Goal: Task Accomplishment & Management: Use online tool/utility

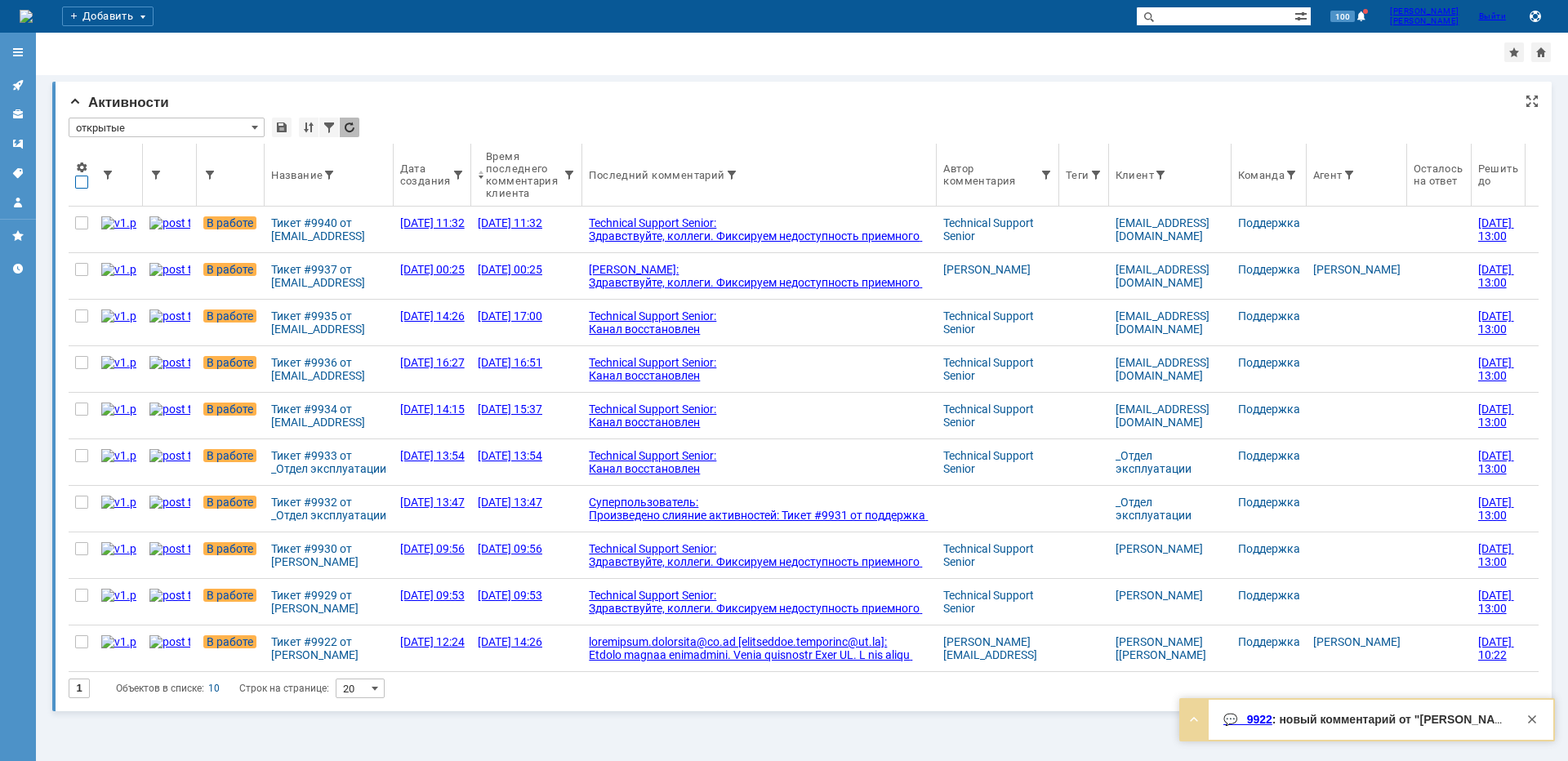
click at [85, 186] on div at bounding box center [81, 181] width 13 height 13
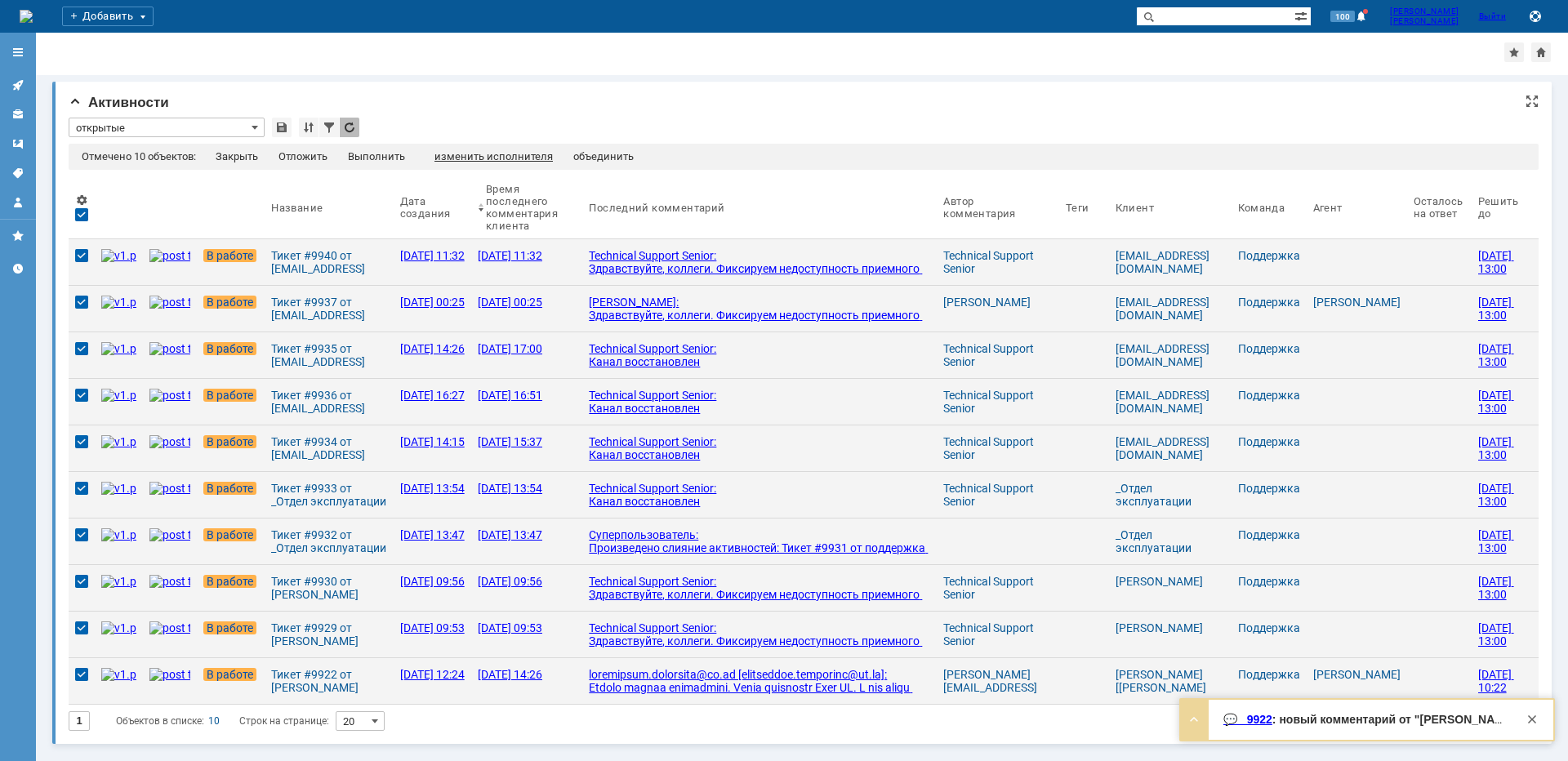
click at [488, 161] on div "изменить исполнителя" at bounding box center [494, 156] width 119 height 13
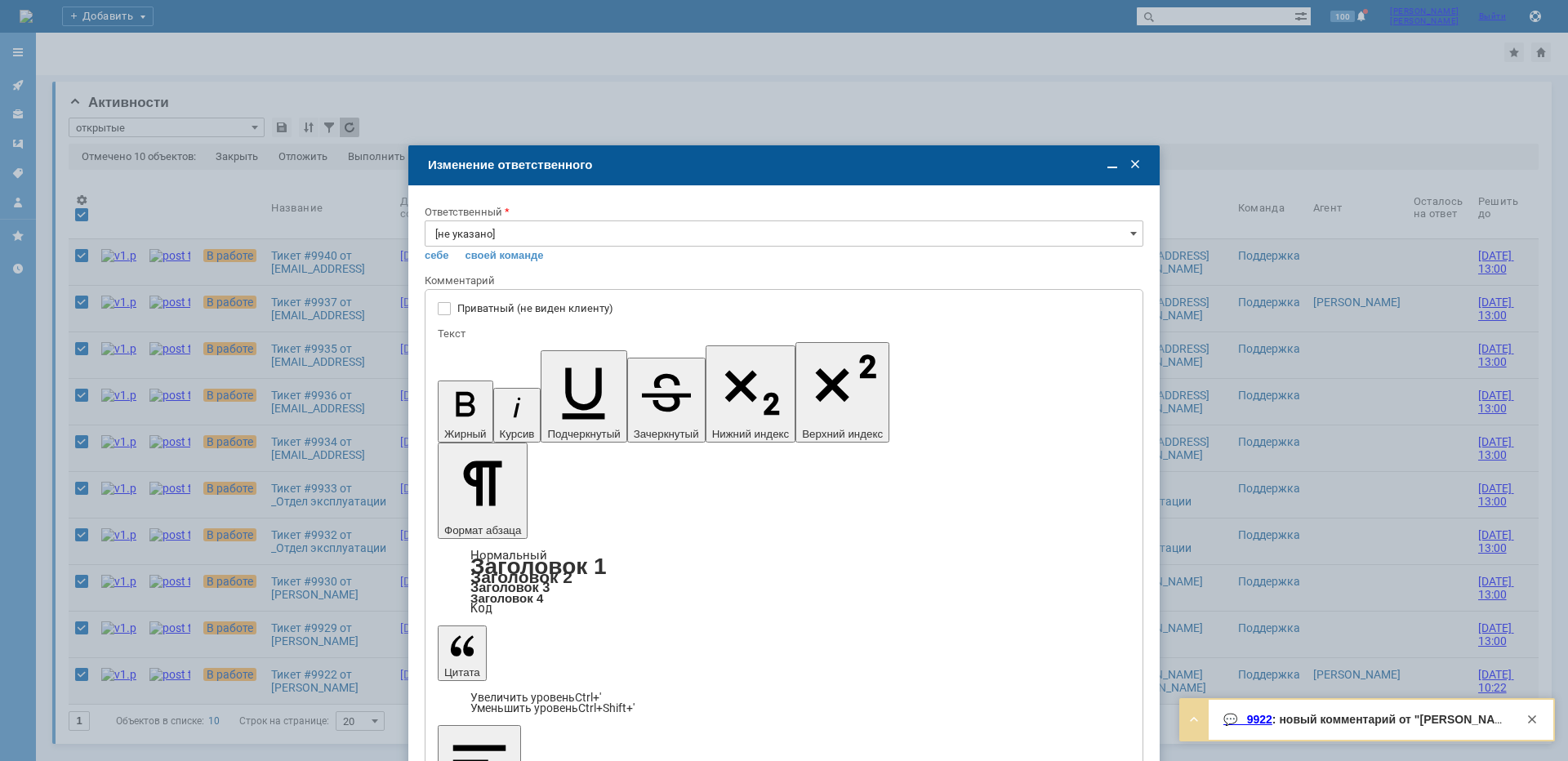
click at [620, 305] on label "Приватный (не виден клиенту)" at bounding box center [792, 309] width 669 height 13
checkbox input "true"
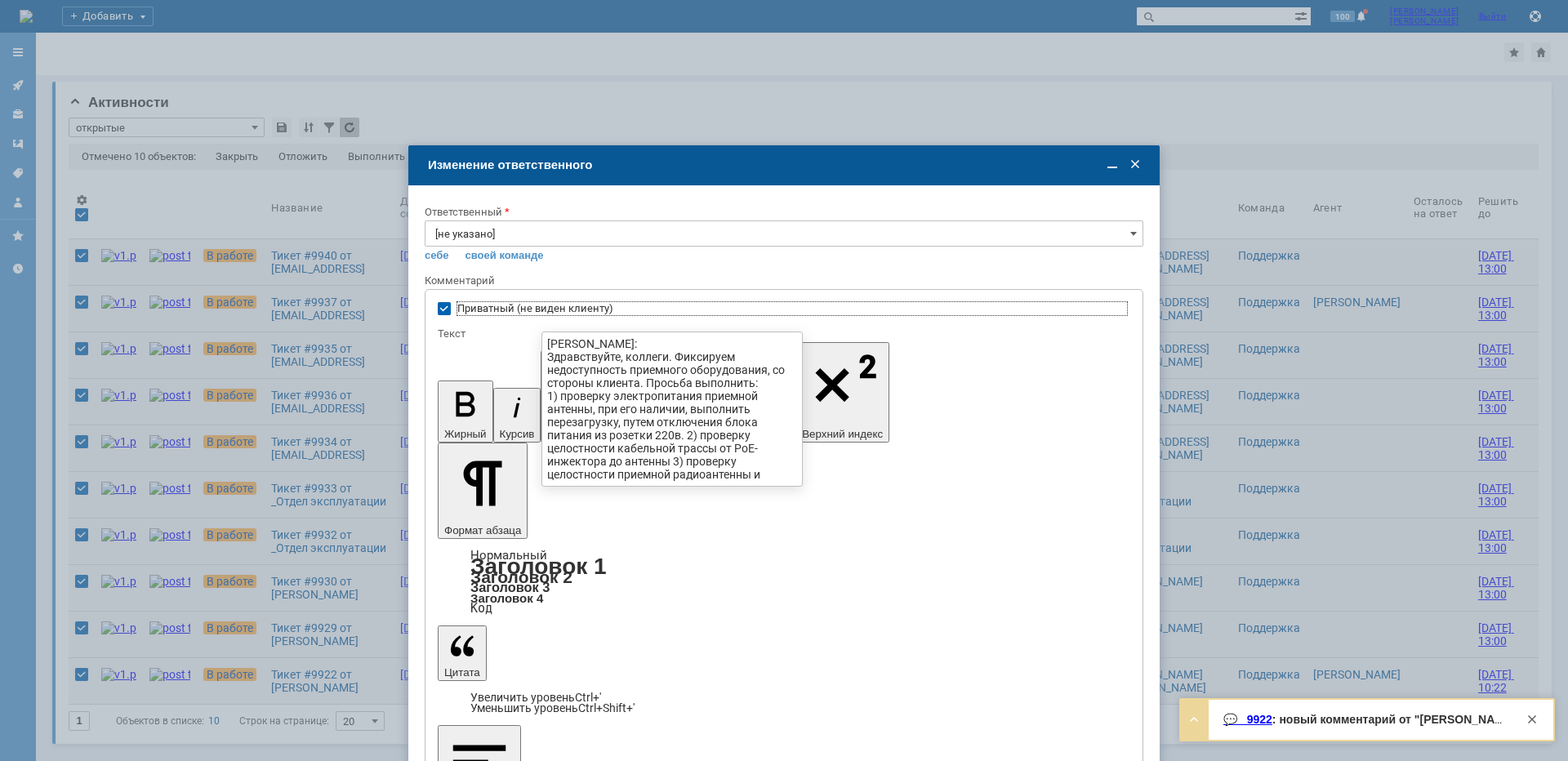
click at [549, 221] on input "[не указано]" at bounding box center [784, 234] width 719 height 26
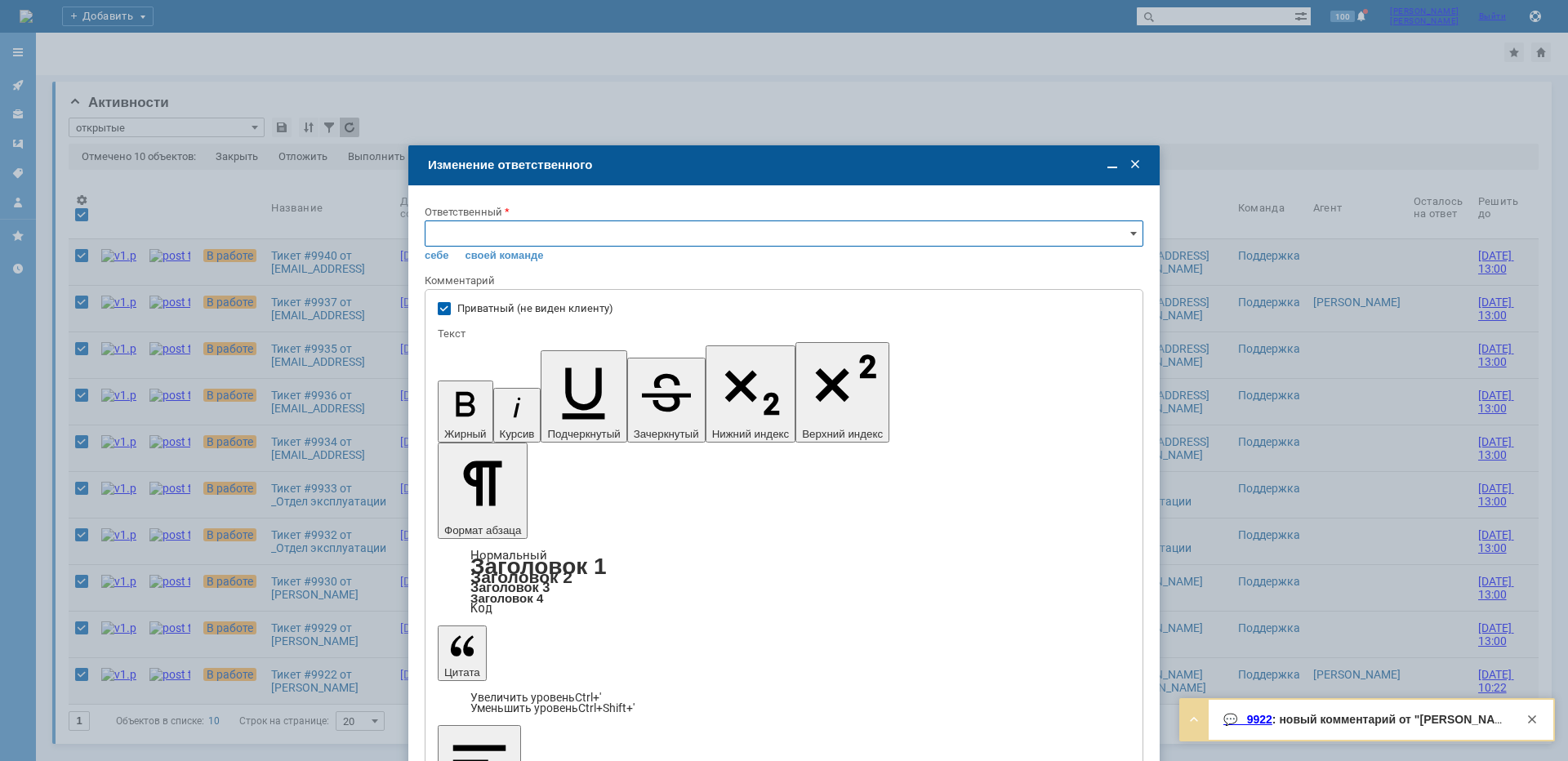
click at [515, 391] on div "[PERSON_NAME]" at bounding box center [784, 398] width 717 height 26
type input "[PERSON_NAME]"
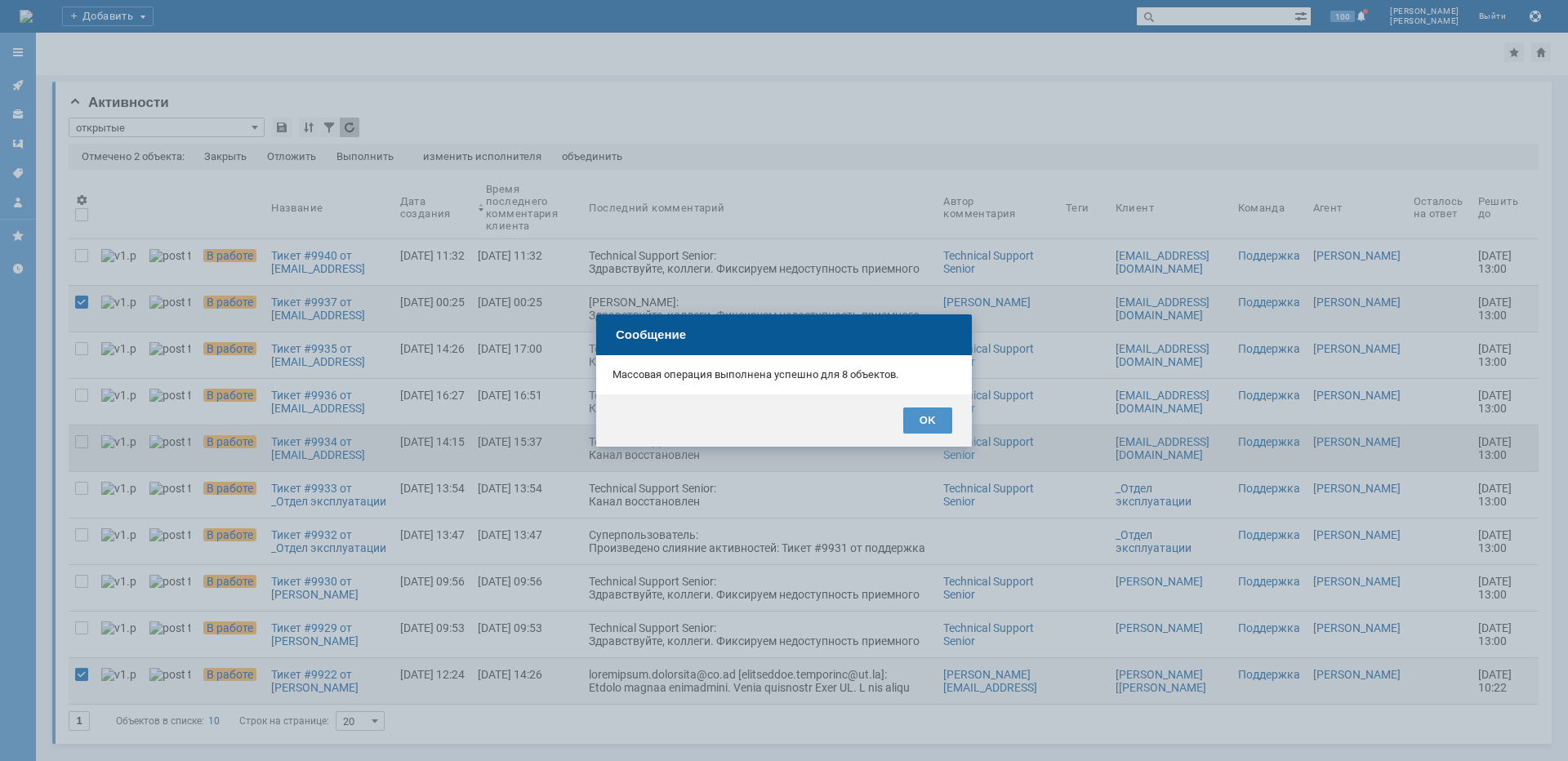
click at [923, 427] on div "OK" at bounding box center [928, 421] width 49 height 26
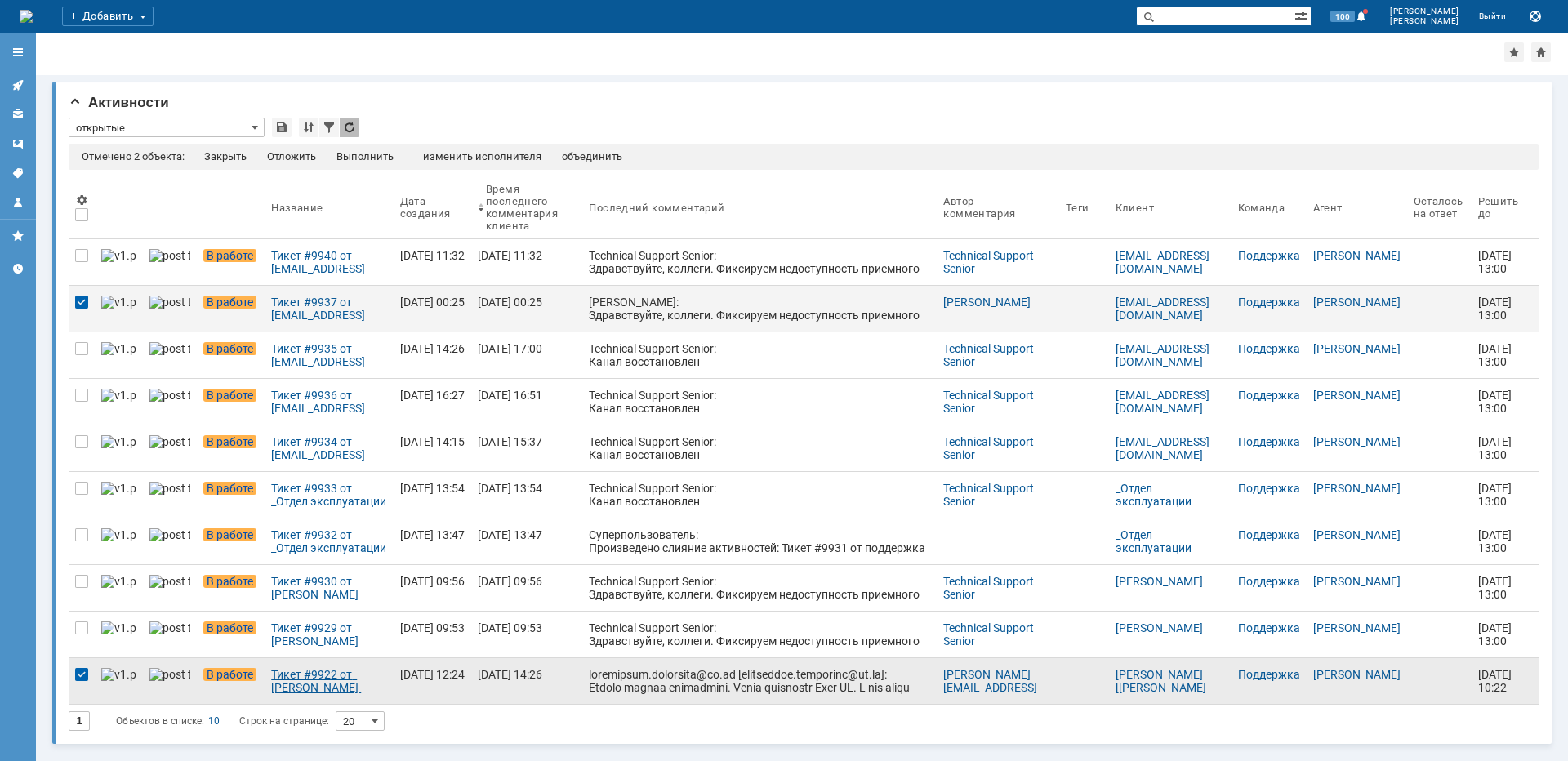
click at [293, 680] on div "Тикет #9922 от [PERSON_NAME] [[EMAIL_ADDRESS][PERSON_NAME][DOMAIN_NAME]] (стату…" at bounding box center [329, 682] width 115 height 26
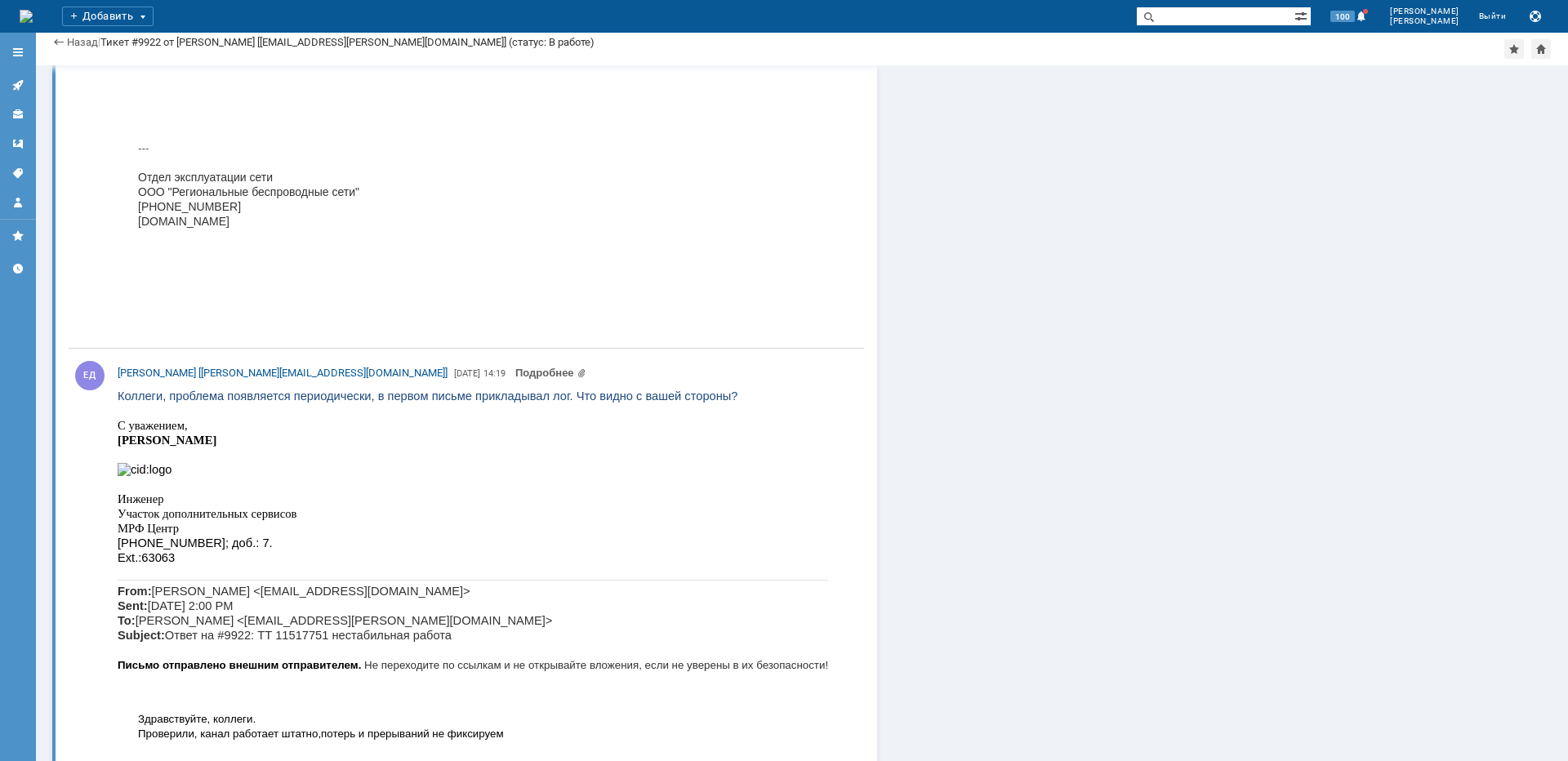
scroll to position [17312, 0]
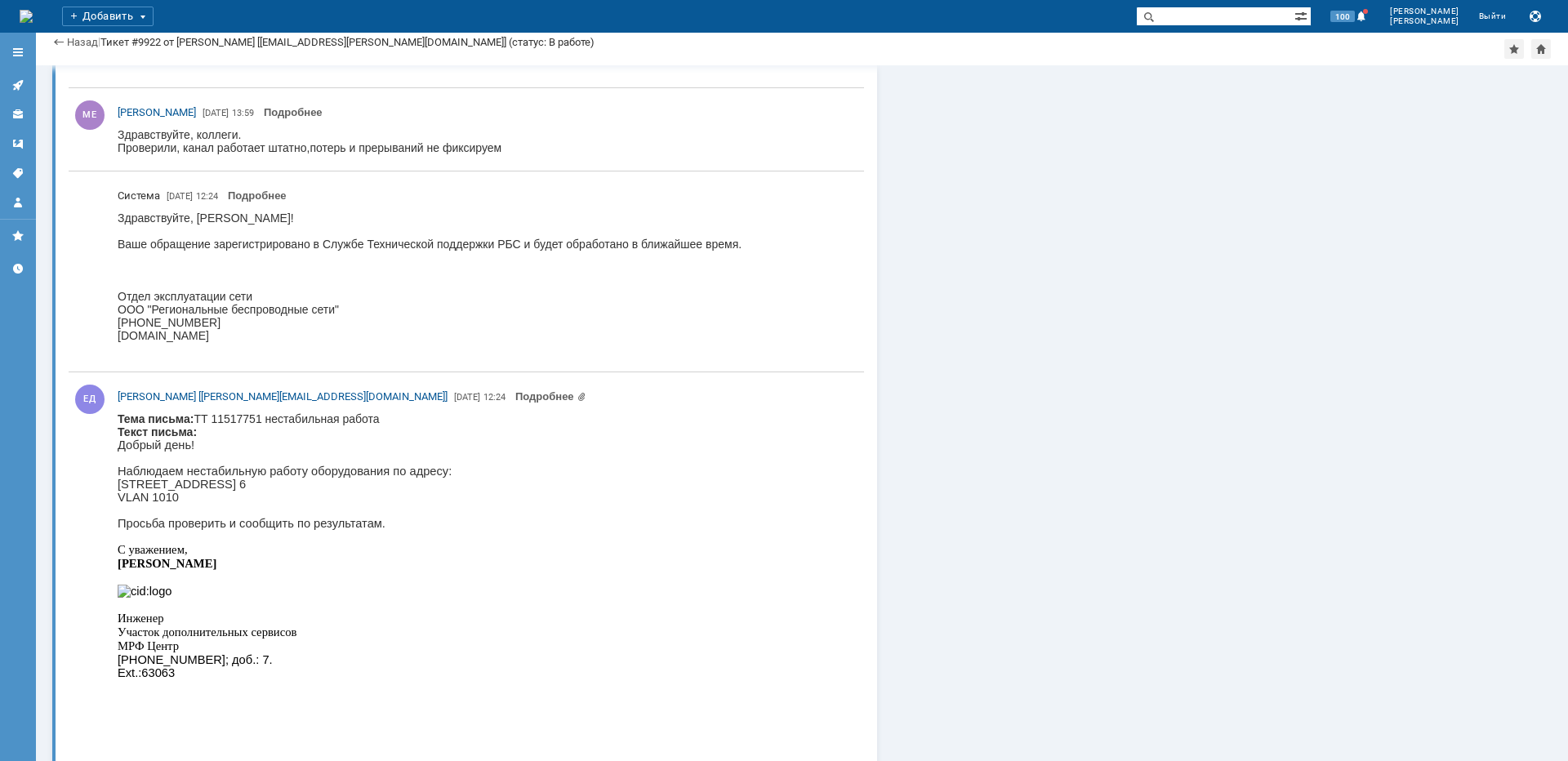
click at [281, 491] on p "Москва, ЗАО, Раменки, улица Косыгина, 28 стр. 6" at bounding box center [284, 484] width 334 height 13
copy p "Косыгина"
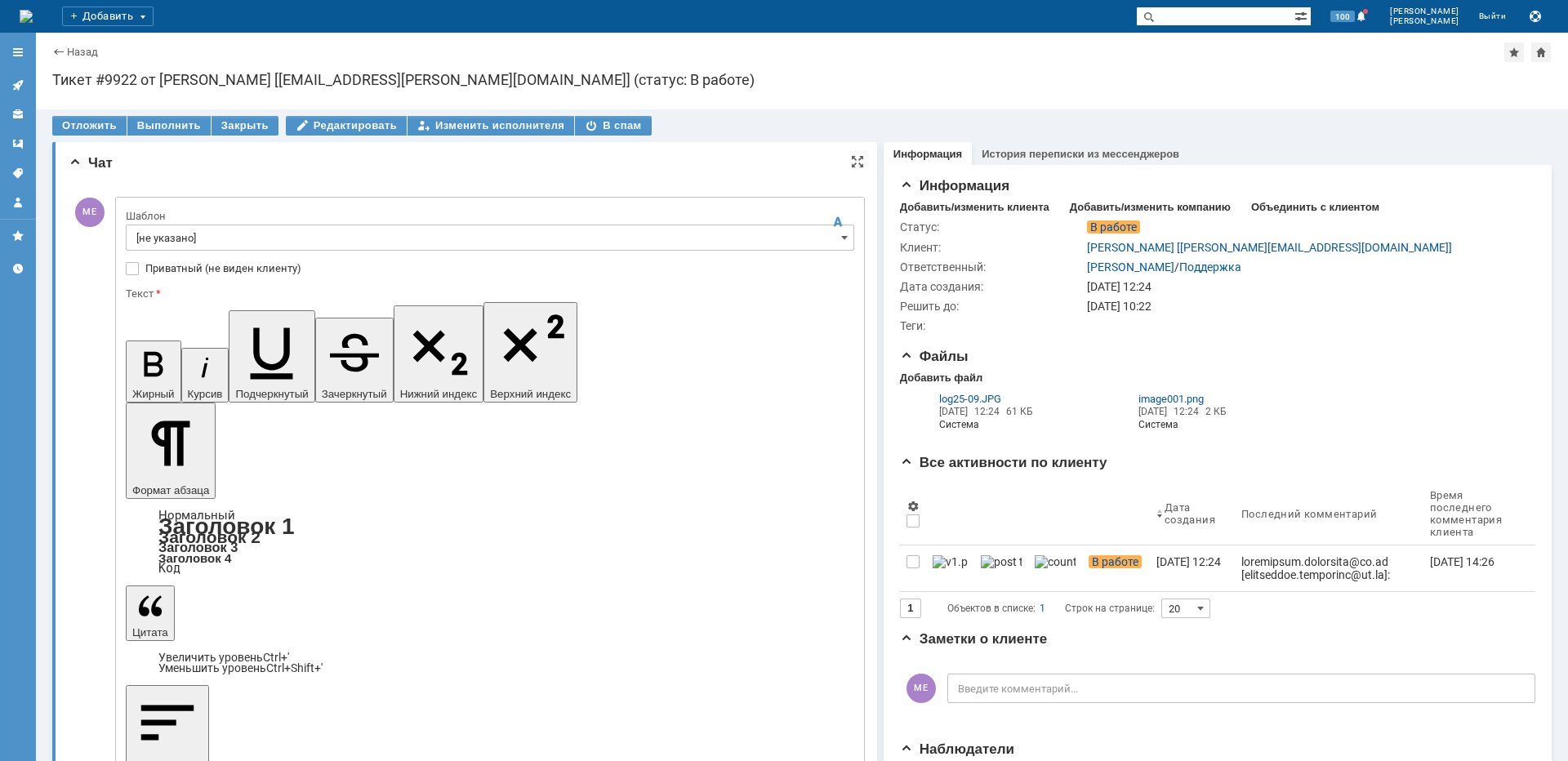
scroll to position [0, 0]
click at [160, 243] on input "[не указано]" at bounding box center [490, 238] width 729 height 26
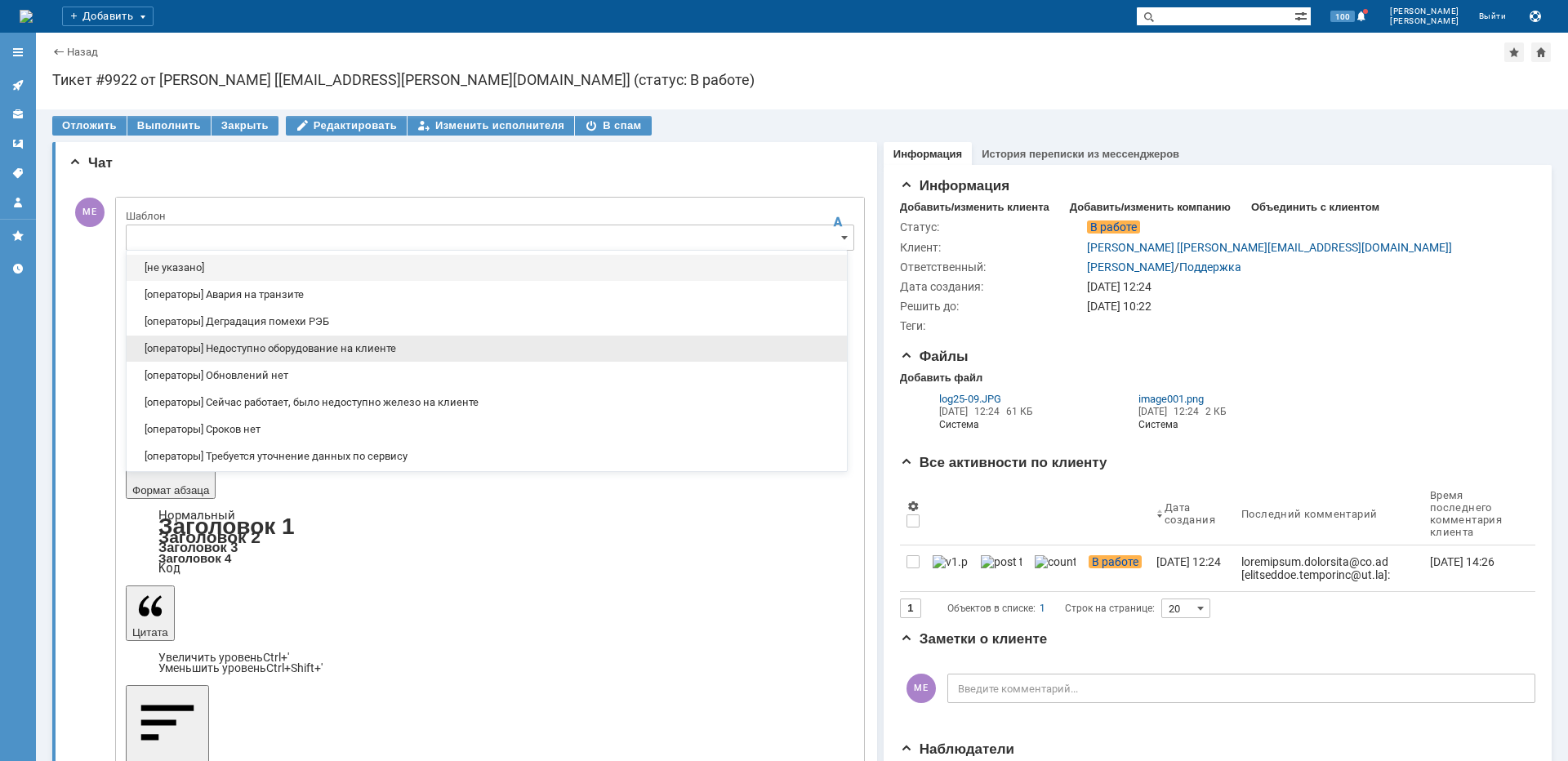
click at [295, 348] on span "[операторы] Недоступно оборудование на клиенте" at bounding box center [487, 349] width 701 height 13
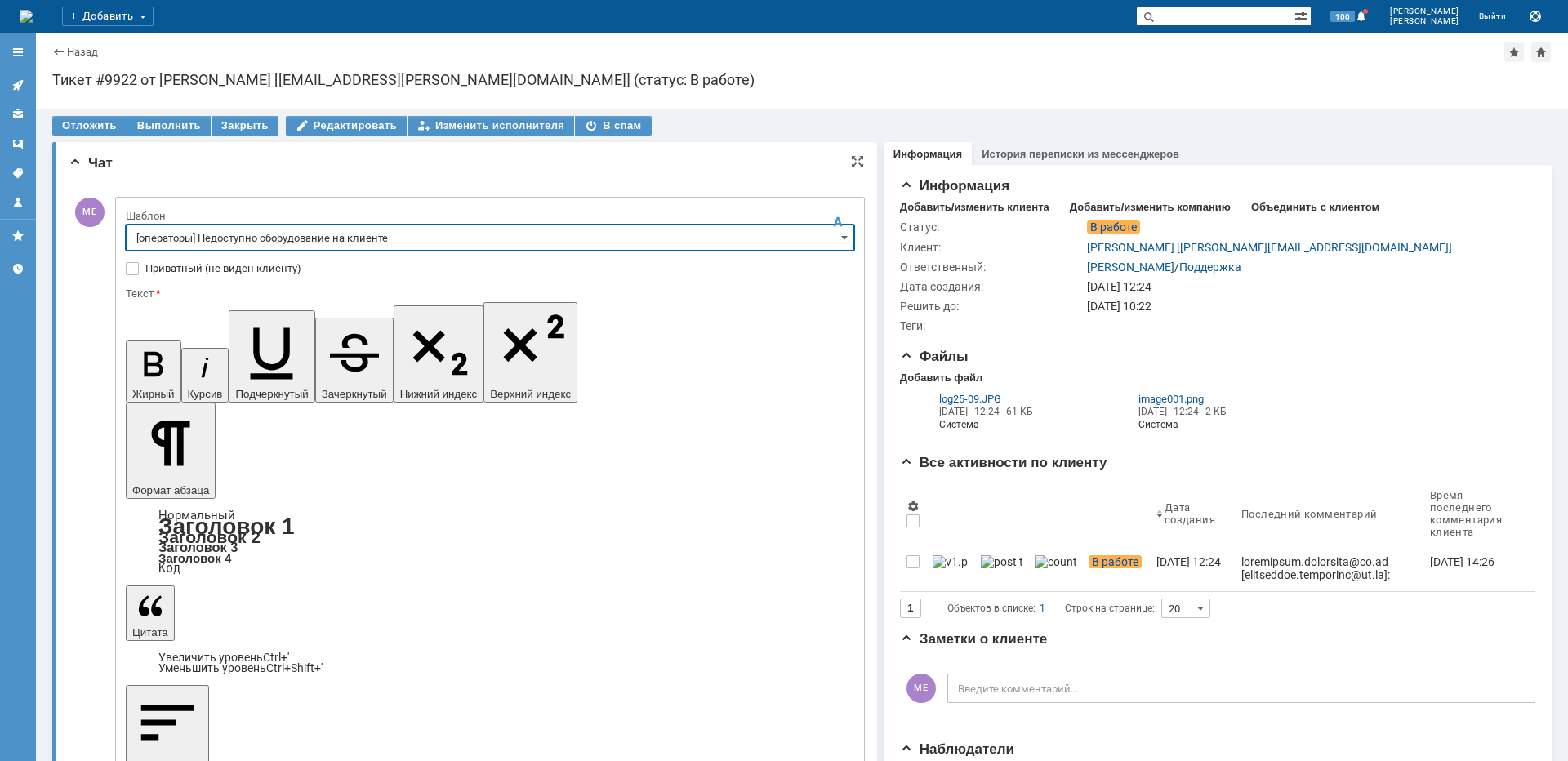
type input "[операторы] Недоступно оборудование на клиенте"
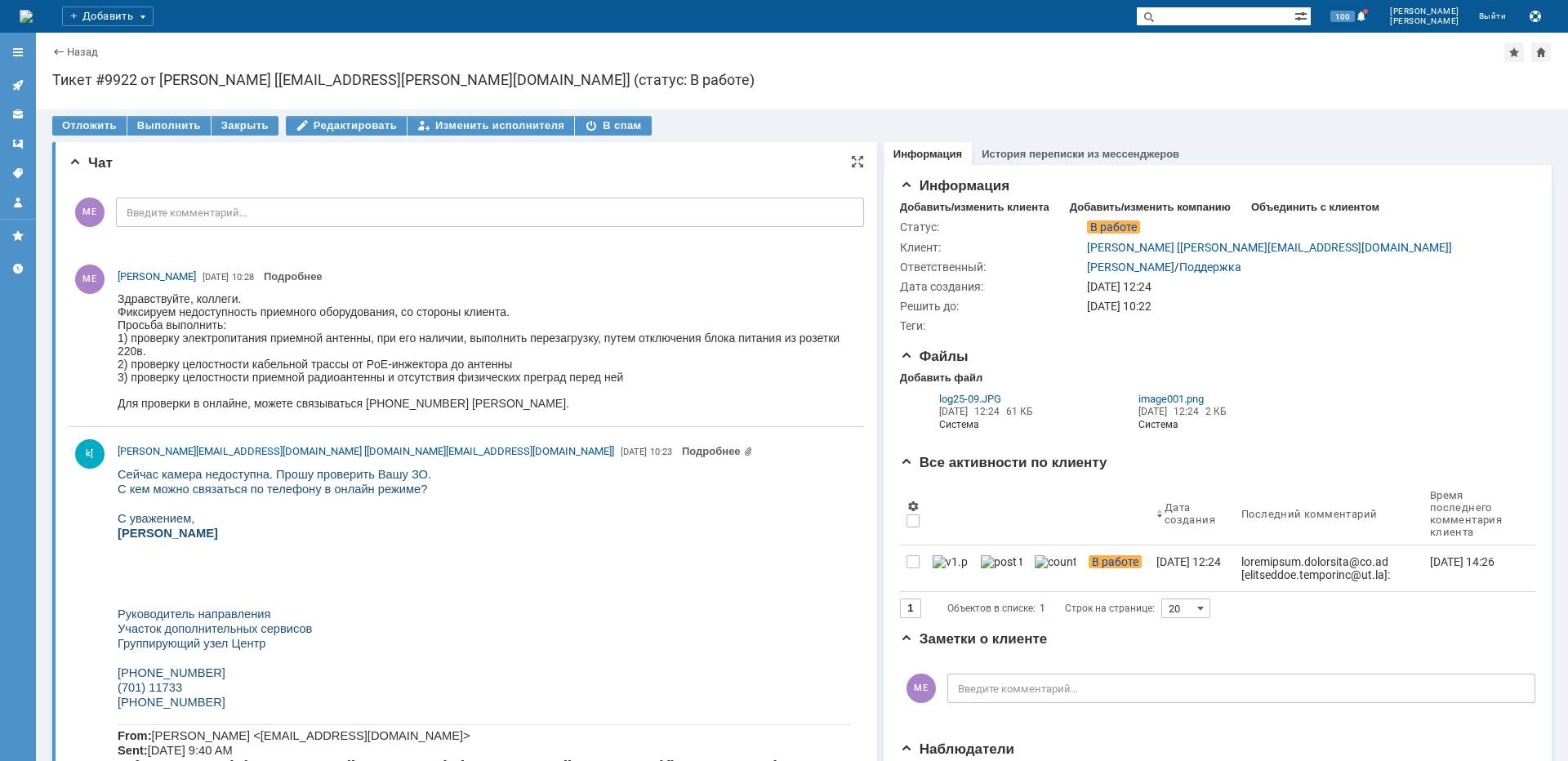
scroll to position [0, 0]
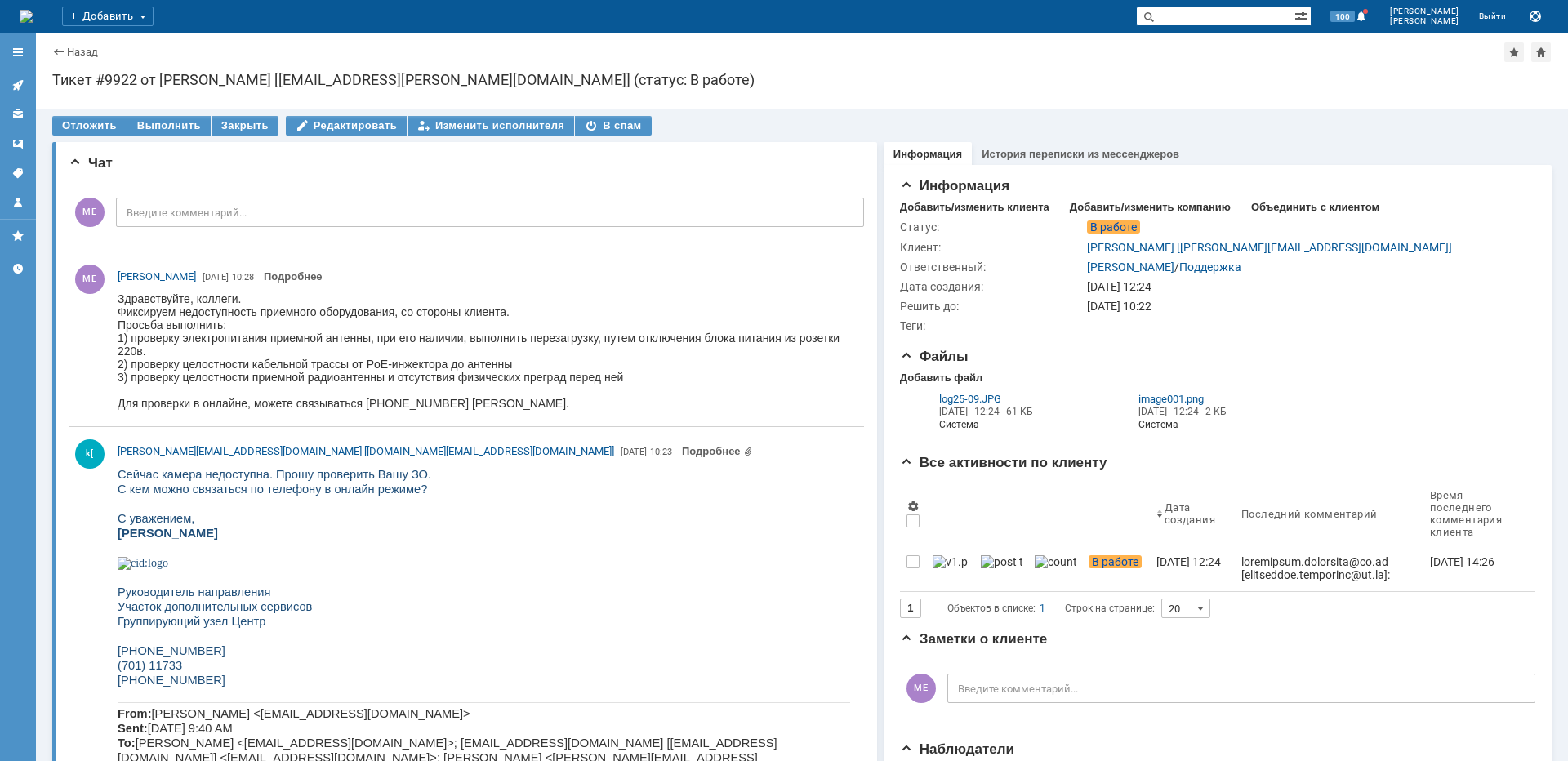
click at [22, 84] on icon at bounding box center [17, 85] width 13 height 13
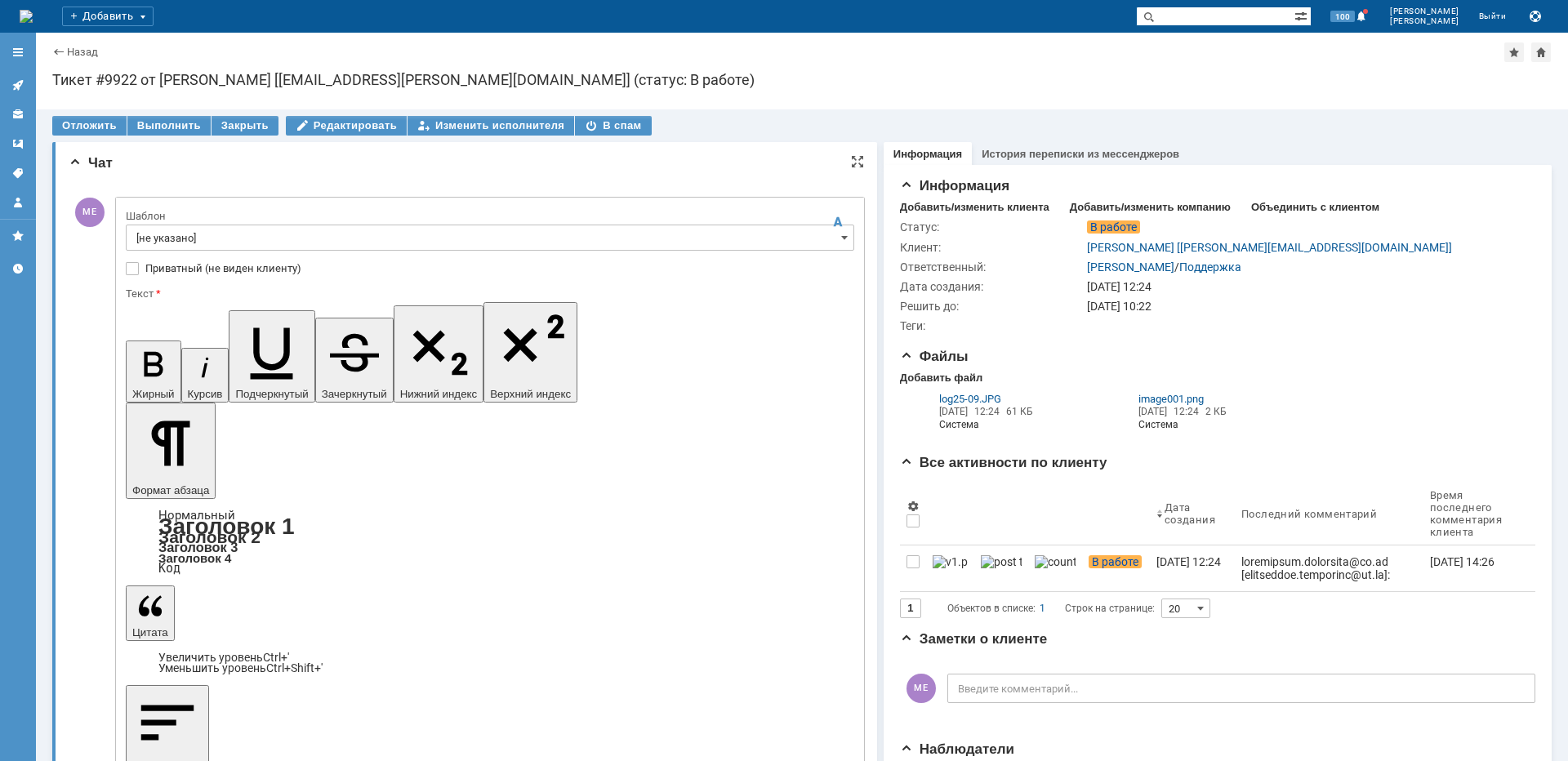
drag, startPoint x: 273, startPoint y: 4704, endPoint x: 278, endPoint y: 4718, distance: 14.9
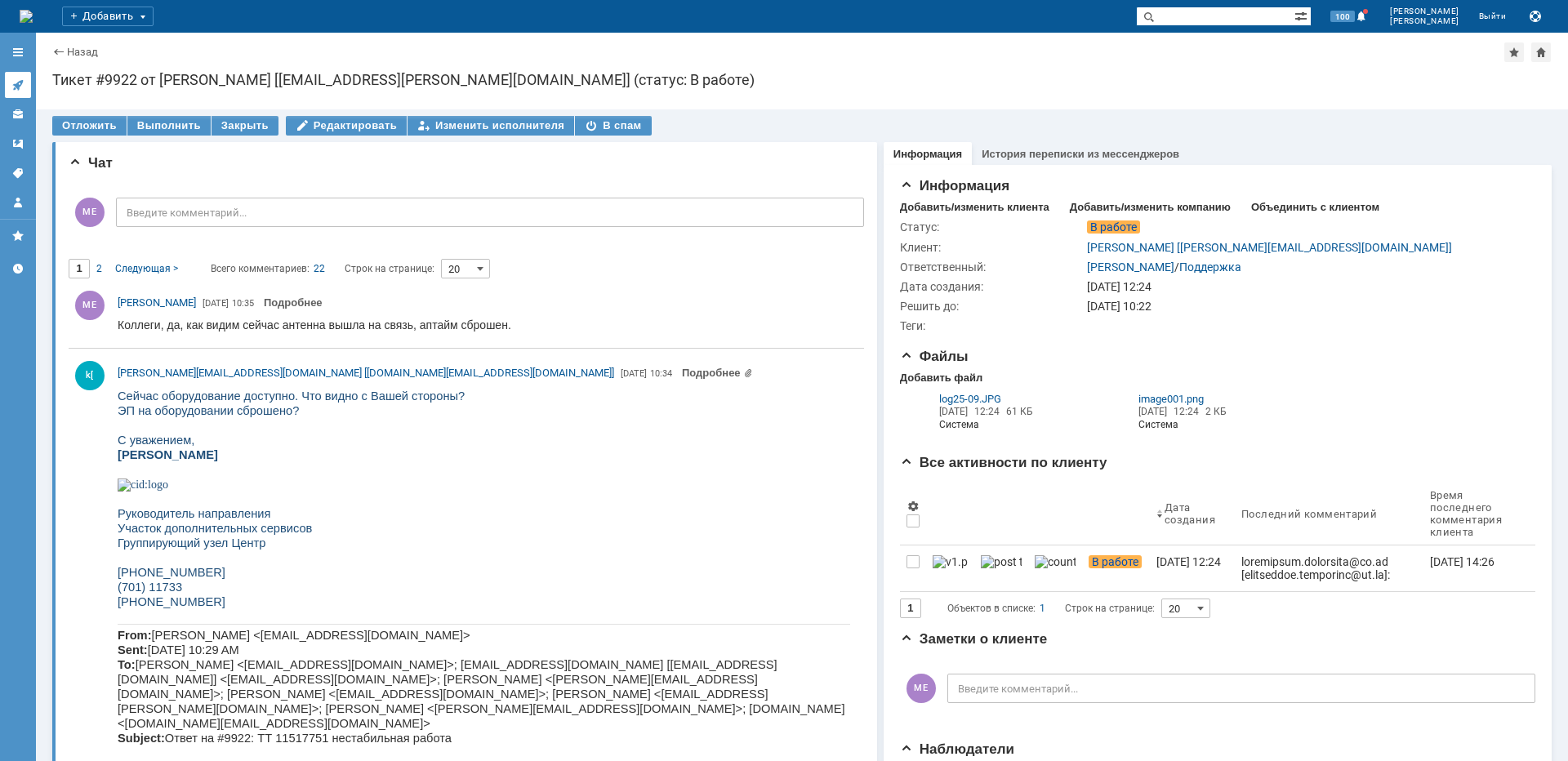
click at [19, 84] on icon at bounding box center [17, 85] width 13 height 13
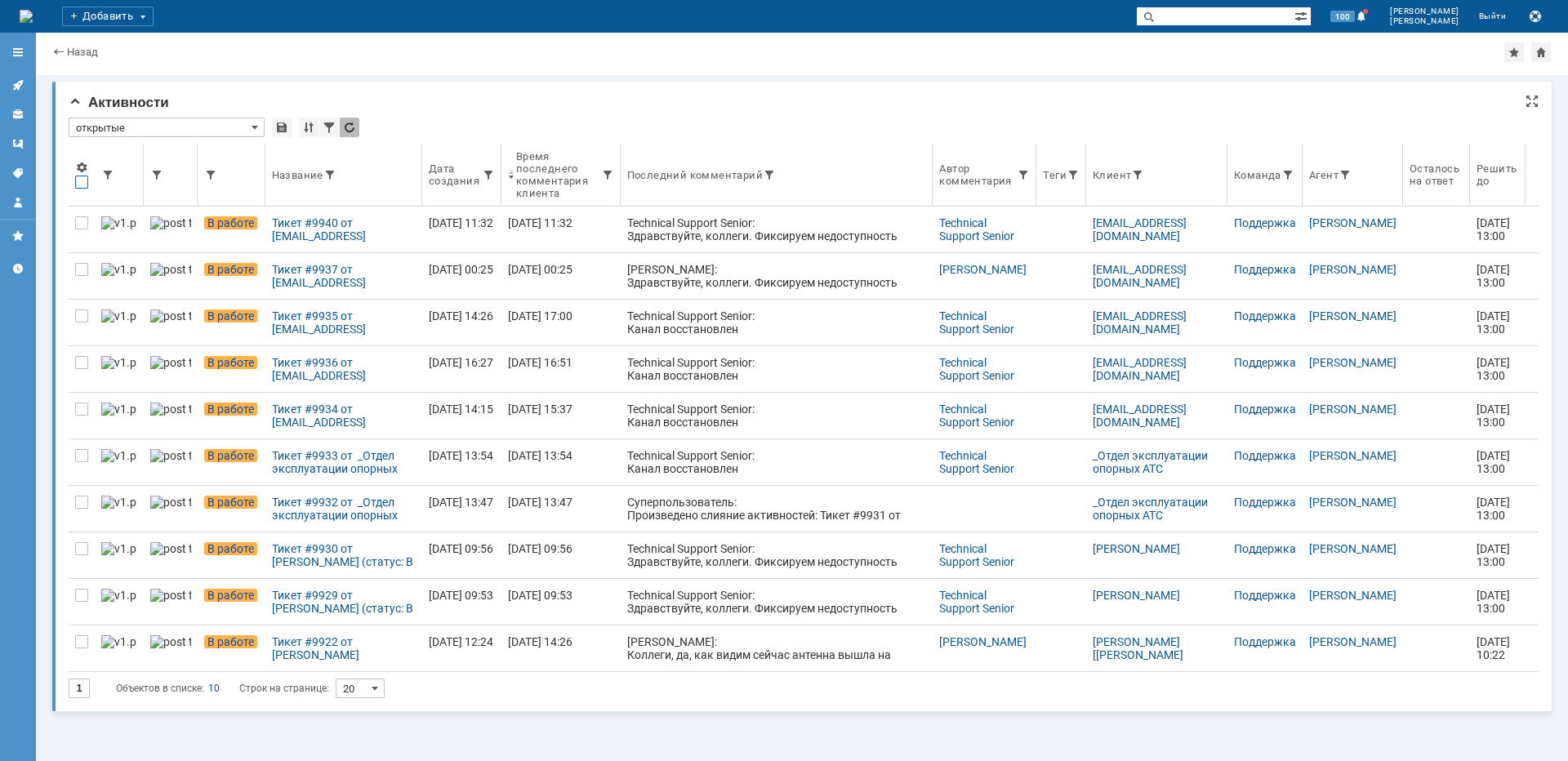
click at [76, 181] on div at bounding box center [81, 181] width 13 height 13
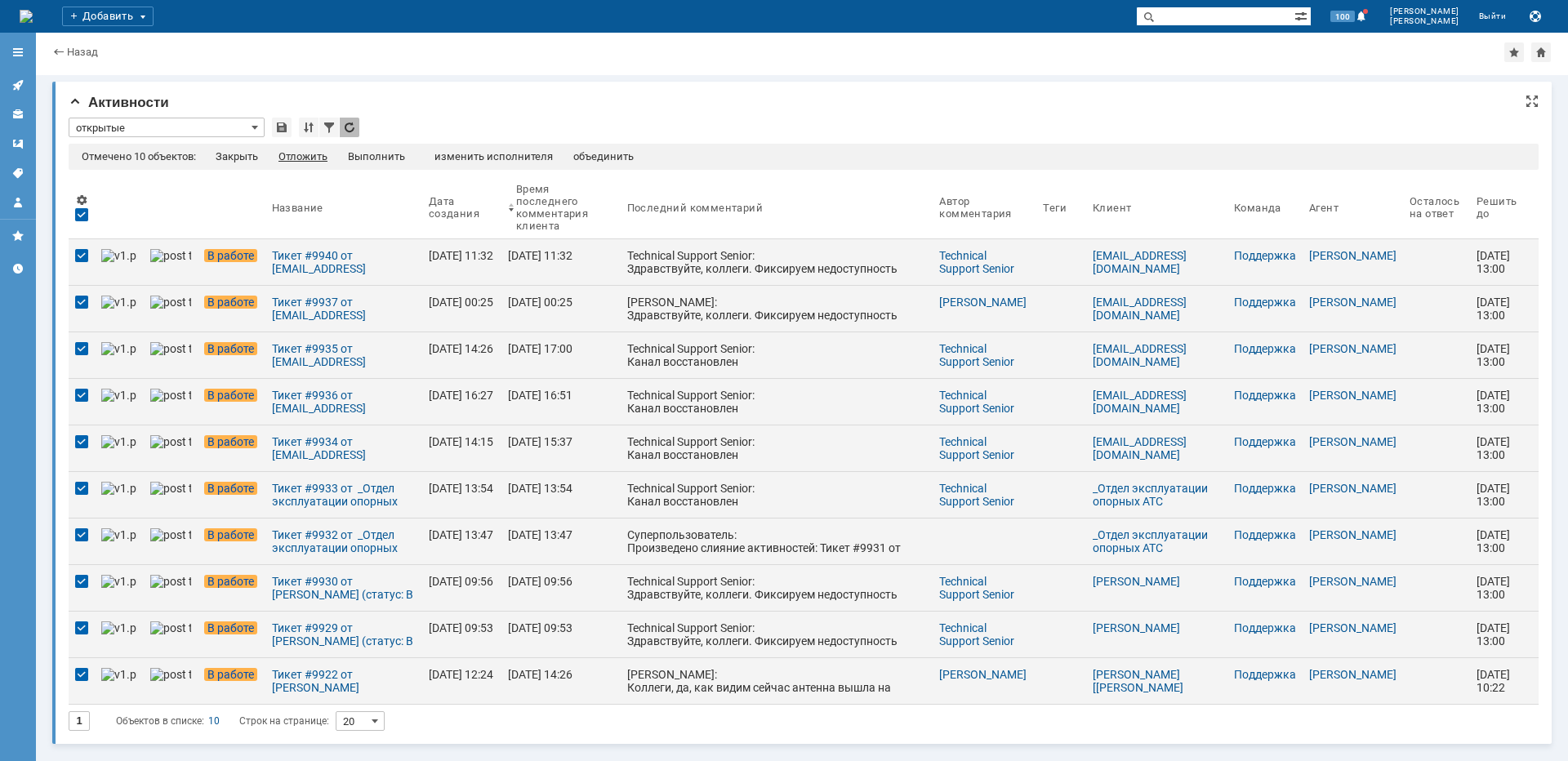
click at [320, 157] on div "Отложить" at bounding box center [303, 156] width 49 height 13
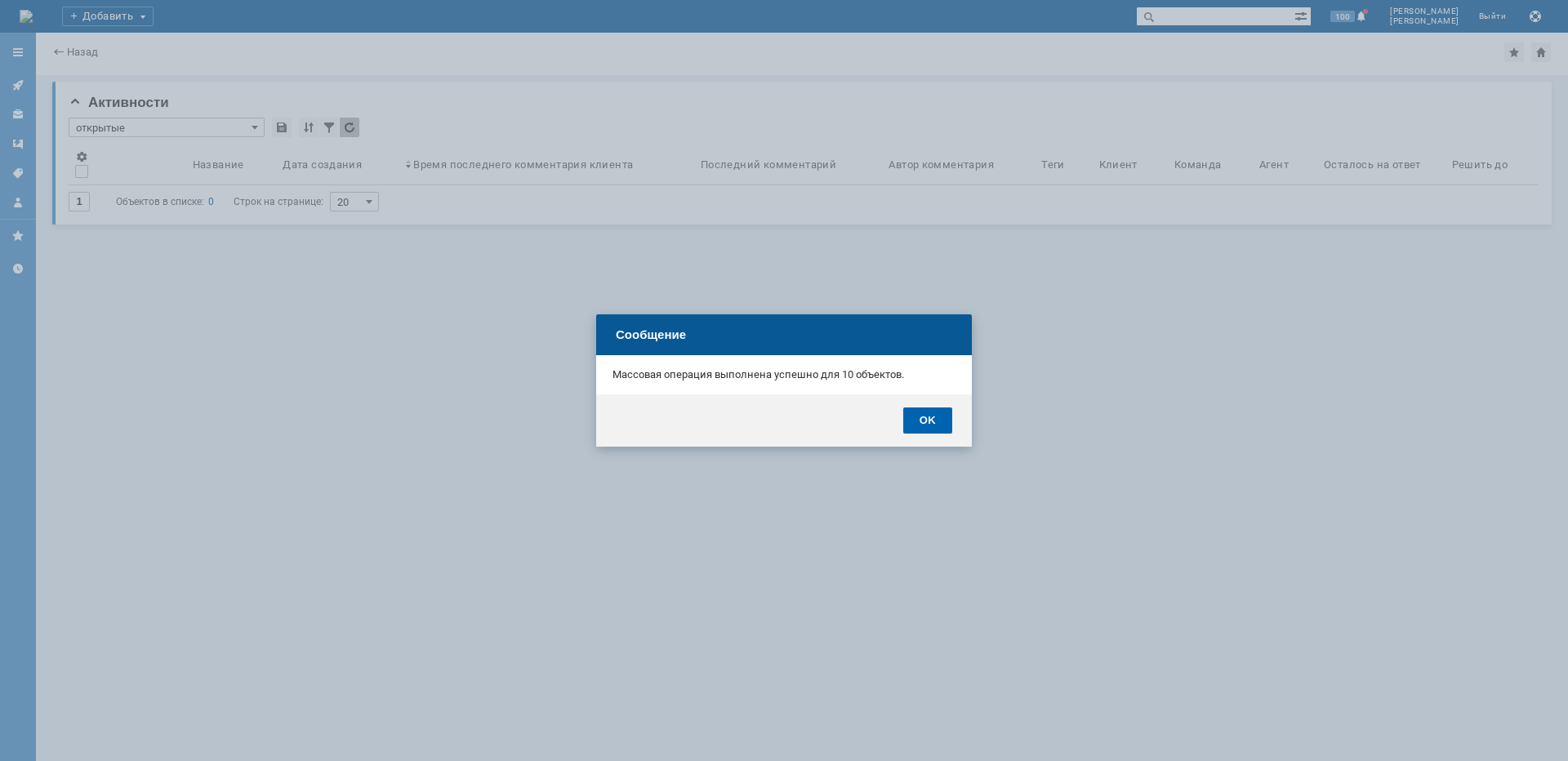
click at [941, 420] on div "OK" at bounding box center [928, 421] width 49 height 26
